Goal: Task Accomplishment & Management: Manage account settings

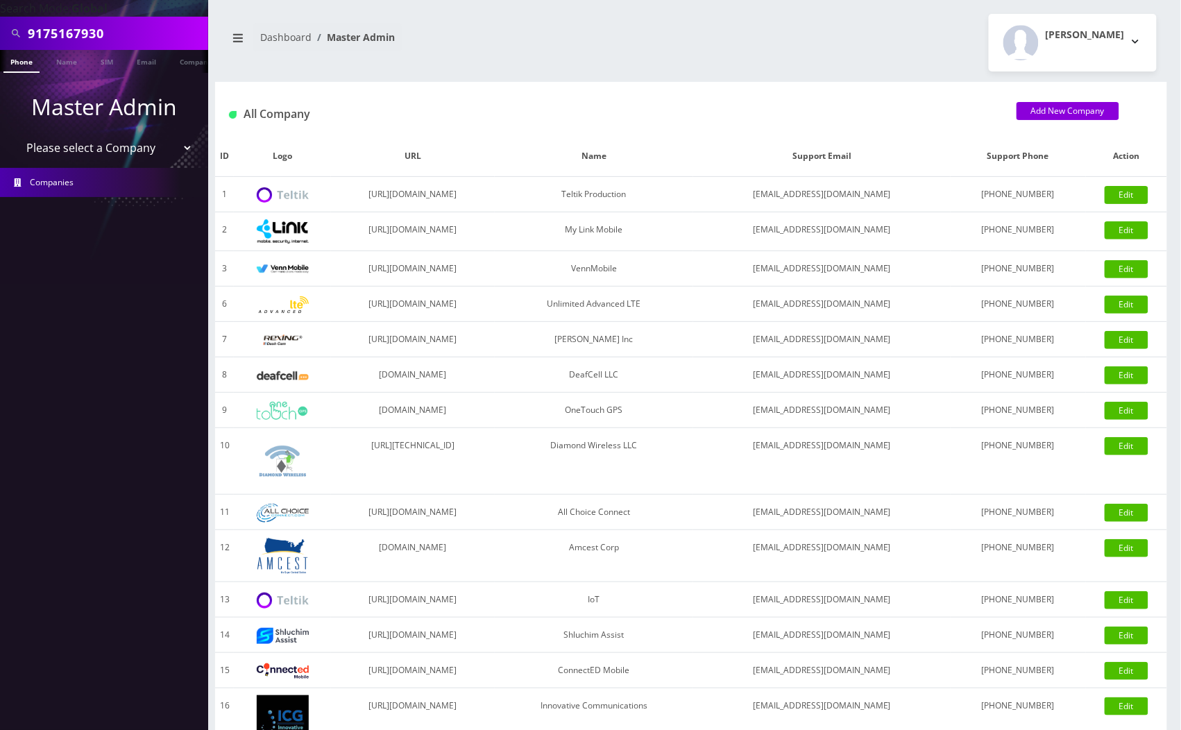
click at [173, 146] on select "Please select a Company Teltik Production My Link Mobile VennMobile Unlimited A…" at bounding box center [104, 148] width 177 height 26
click at [146, 37] on input "9175167930" at bounding box center [116, 33] width 177 height 26
click at [147, 36] on input "9175167930" at bounding box center [116, 33] width 177 height 26
paste input "298131628"
type input "9298131628"
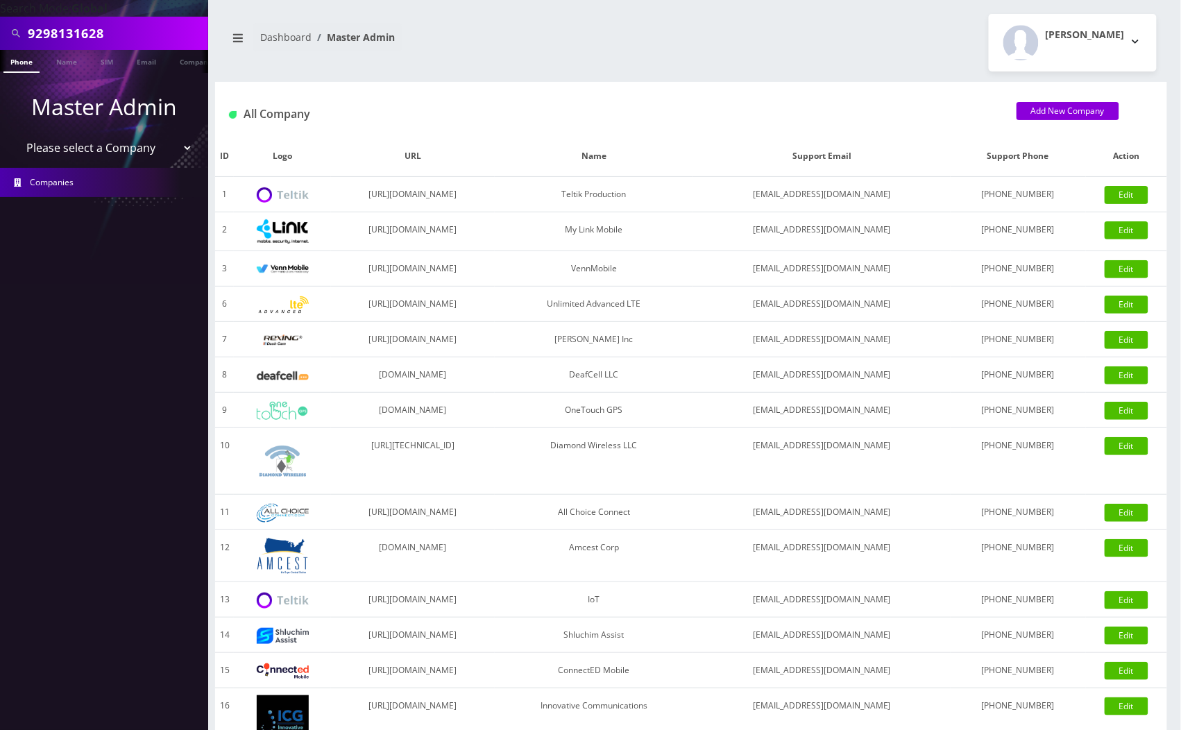
click at [15, 64] on link "Phone" at bounding box center [21, 61] width 36 height 23
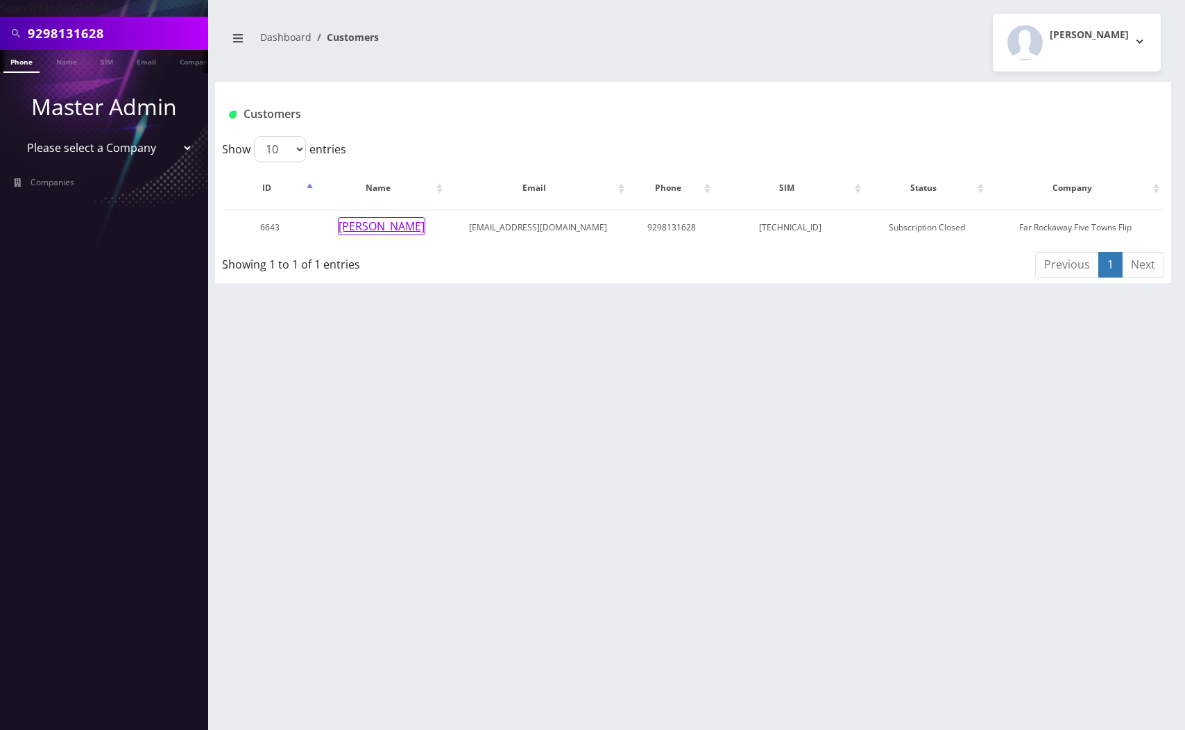
drag, startPoint x: 380, startPoint y: 223, endPoint x: 236, endPoint y: 283, distance: 156.1
click at [378, 223] on button "shani sashitzky" at bounding box center [381, 226] width 87 height 18
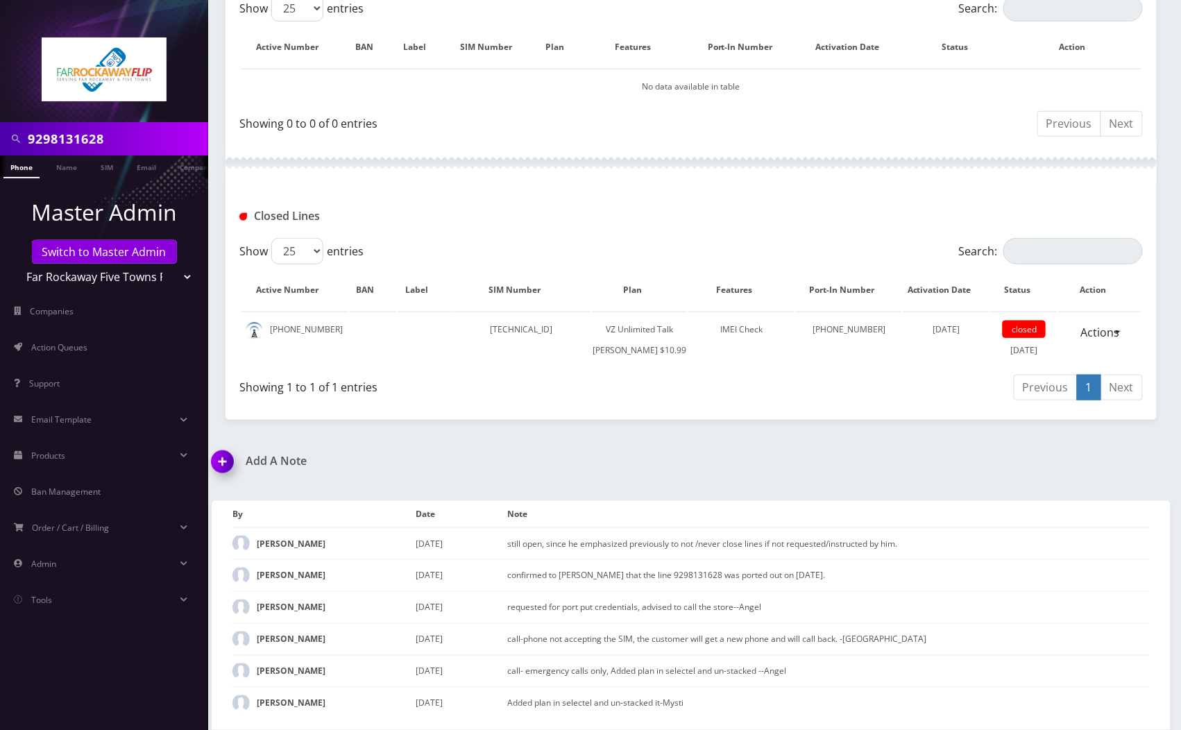
scroll to position [42, 0]
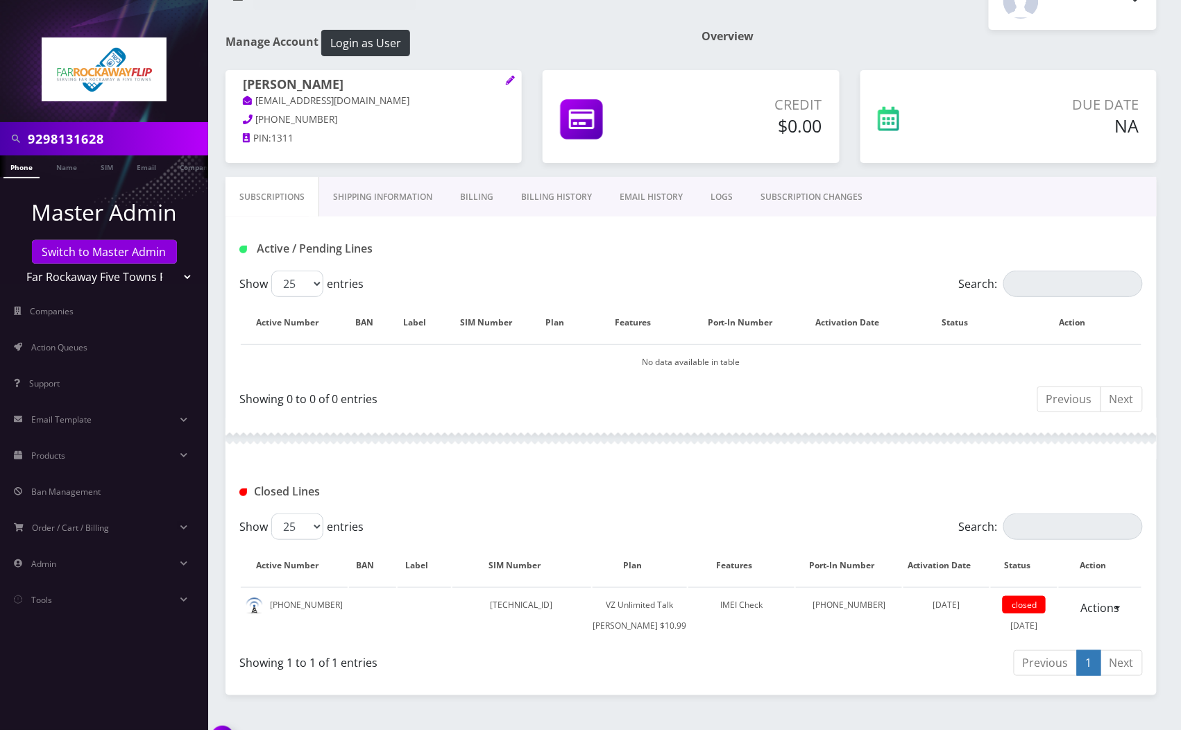
click at [386, 197] on link "Shipping Information" at bounding box center [382, 197] width 127 height 40
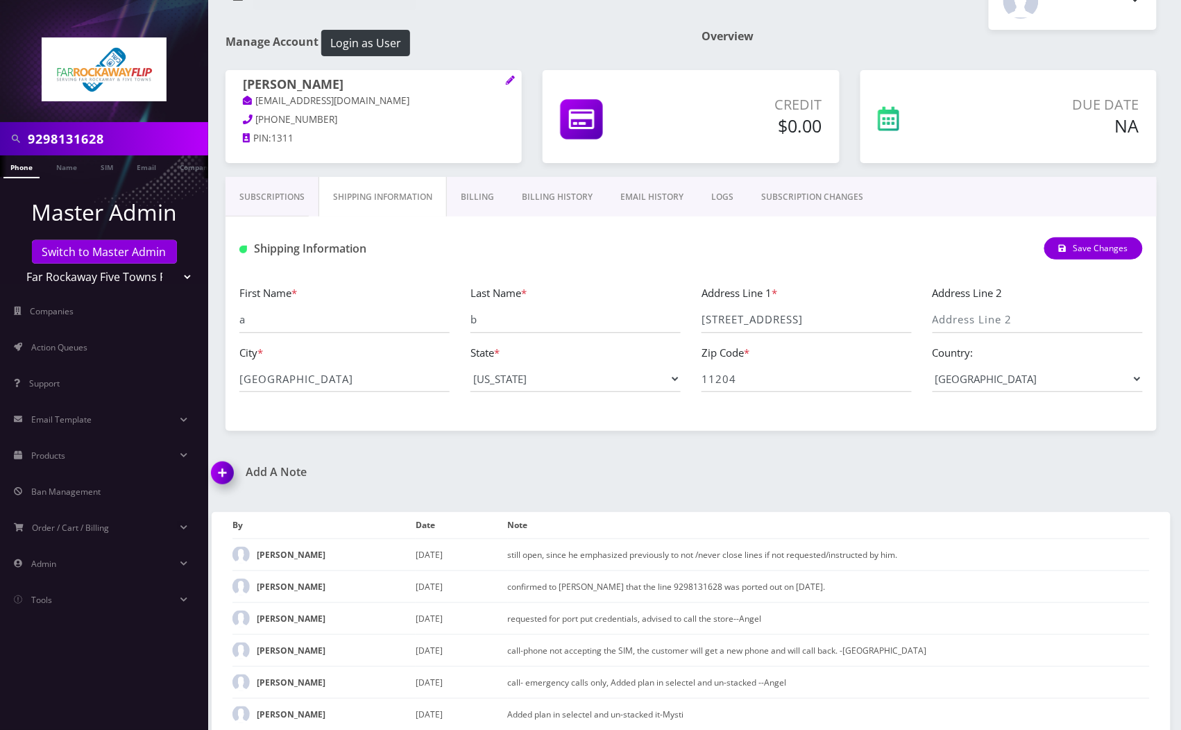
click at [469, 196] on link "Billing" at bounding box center [477, 197] width 61 height 40
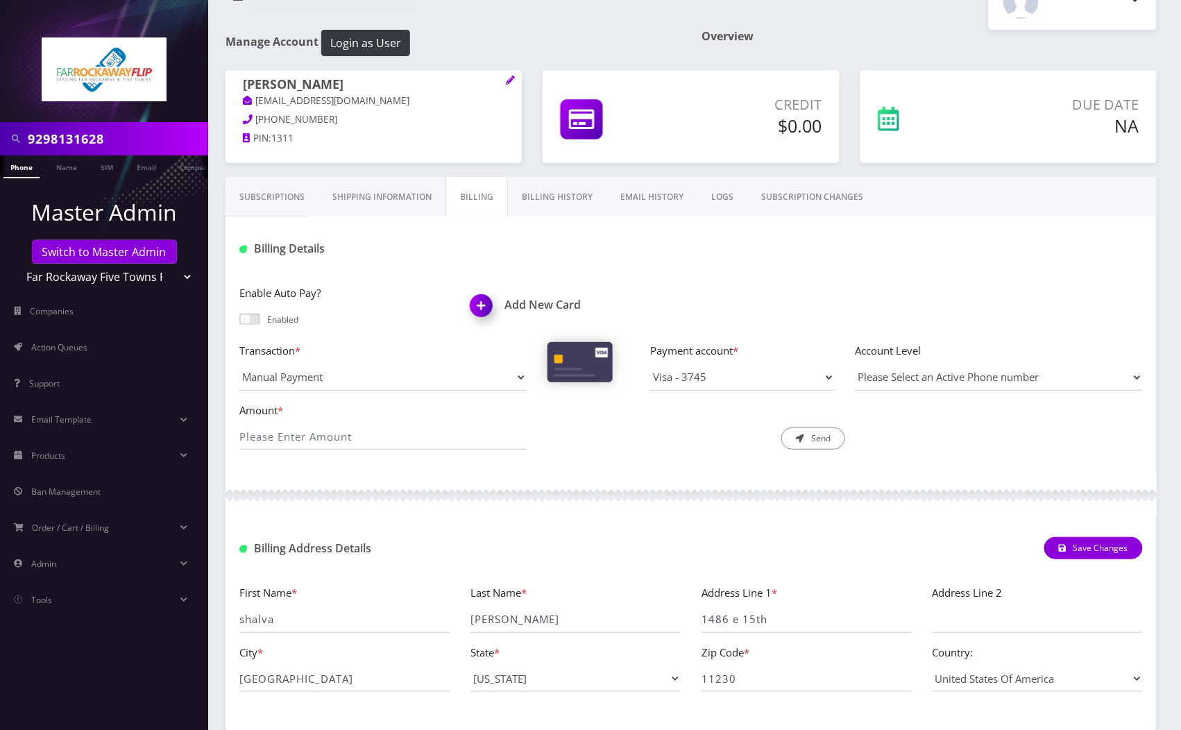
click at [574, 191] on link "Billing History" at bounding box center [557, 197] width 98 height 40
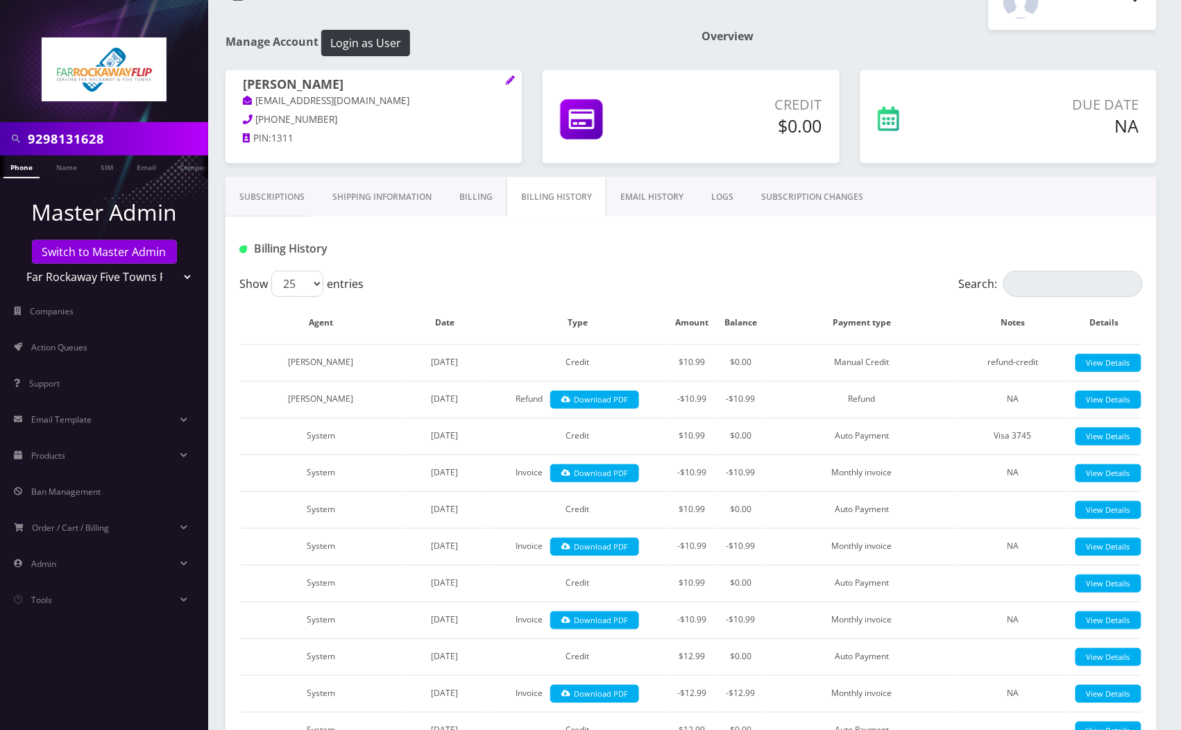
click at [480, 207] on link "Billing" at bounding box center [475, 197] width 61 height 40
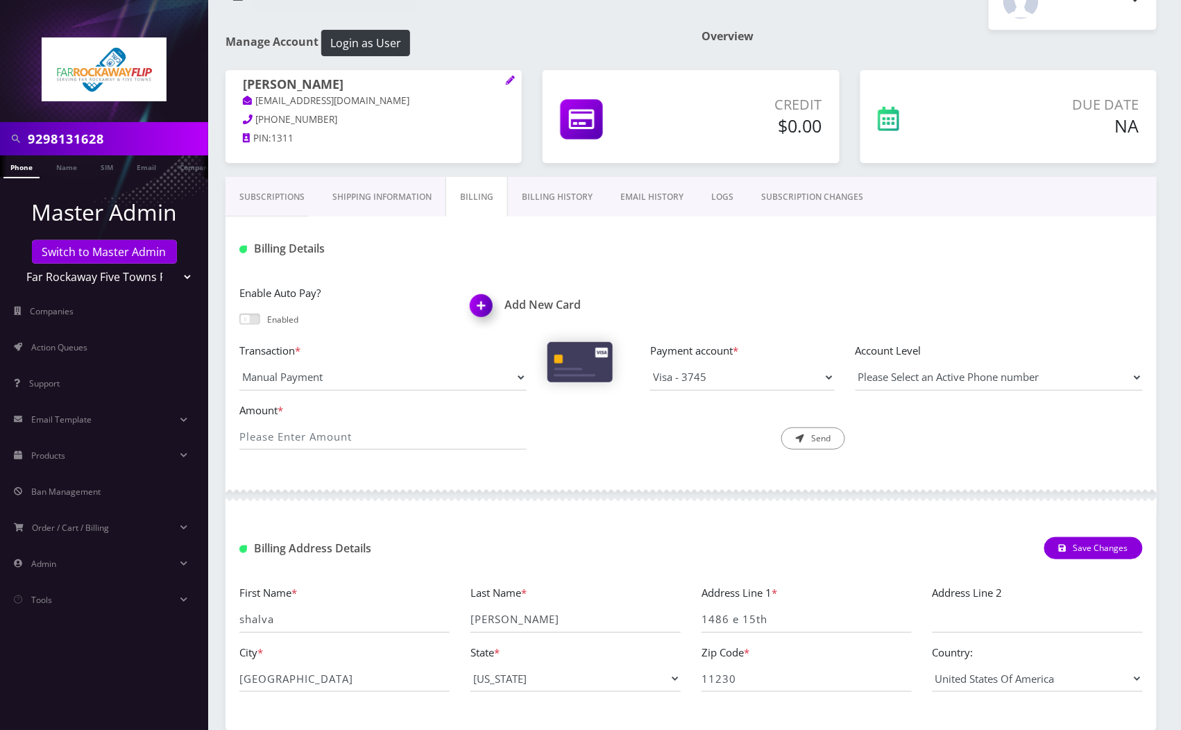
click at [544, 191] on link "Billing History" at bounding box center [557, 197] width 98 height 40
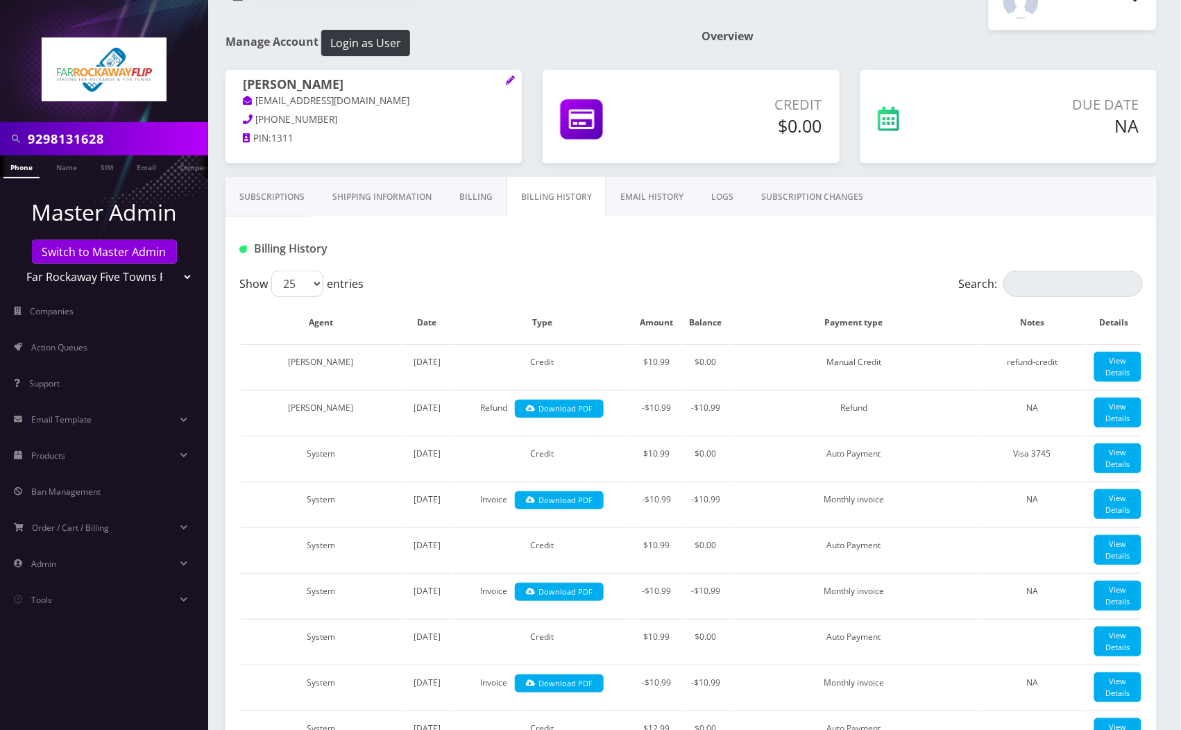
click at [286, 194] on link "Subscriptions" at bounding box center [271, 197] width 93 height 40
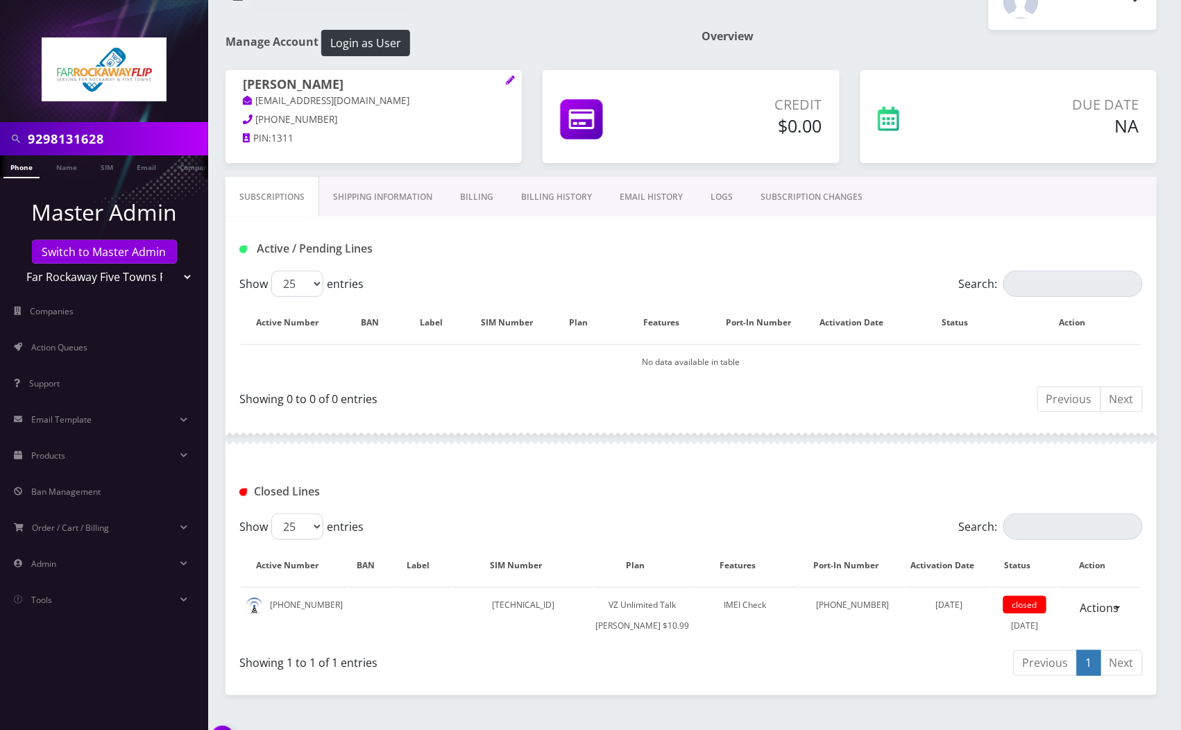
scroll to position [180, 0]
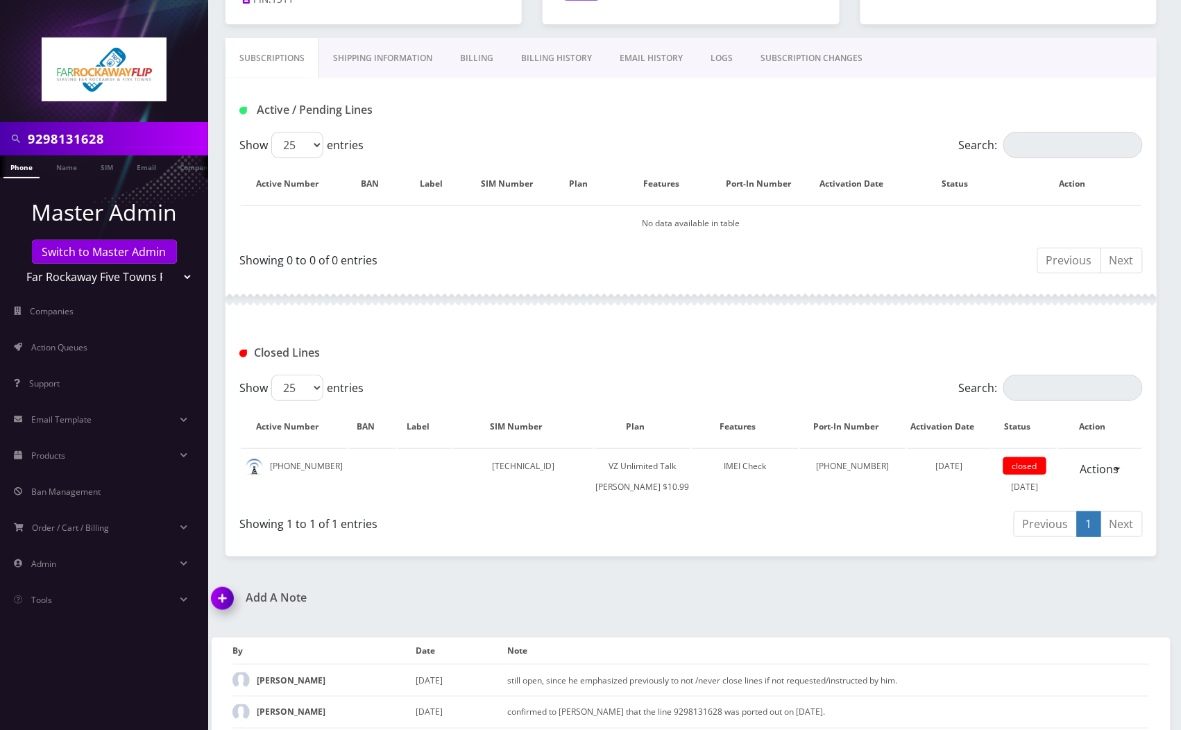
click at [934, 627] on div "Add A Note *Please Enter Note Save Note By Date Note Tzvi Lieberman August 19, …" at bounding box center [690, 728] width 979 height 275
